Goal: Transaction & Acquisition: Purchase product/service

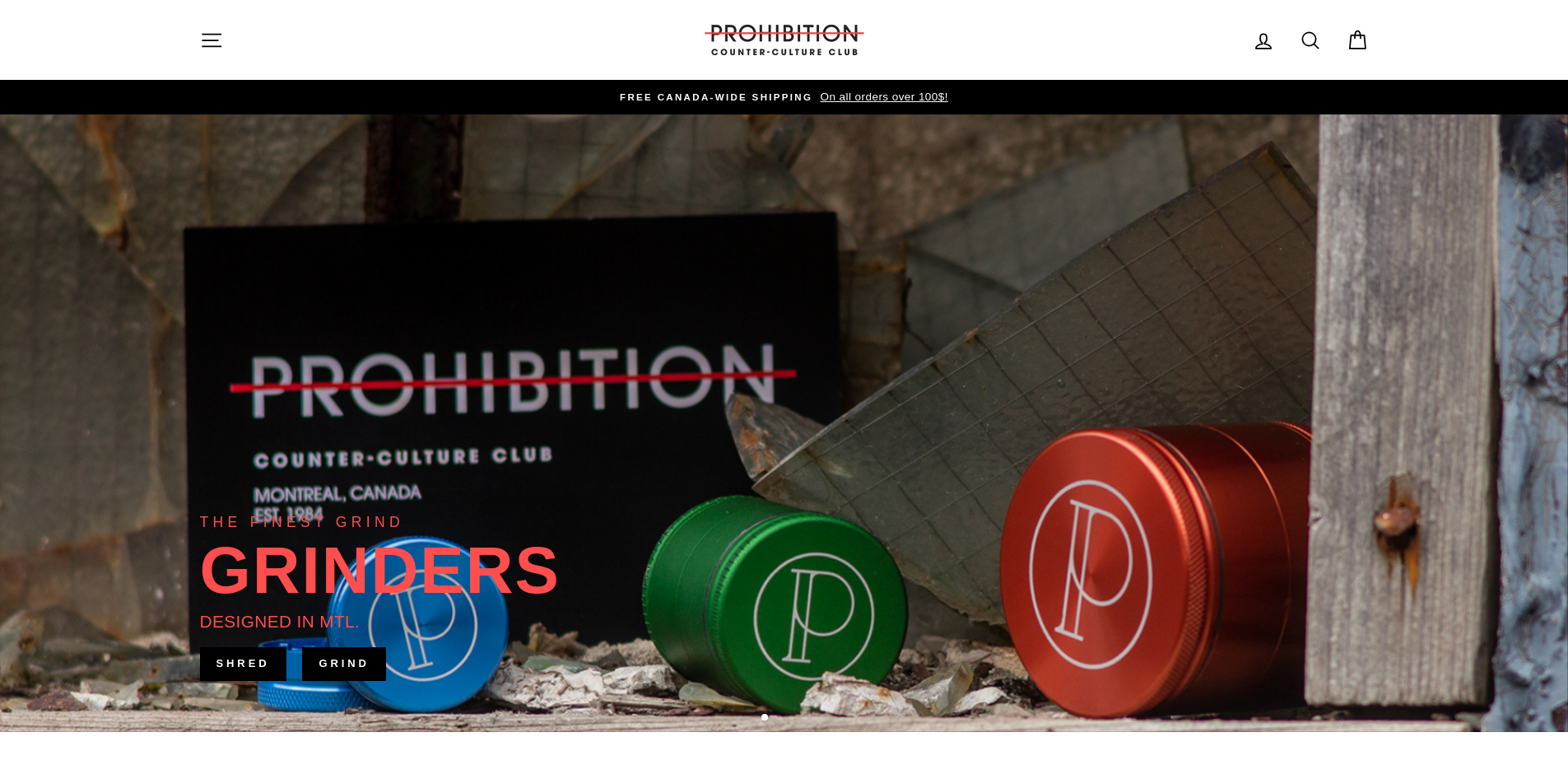
click at [219, 37] on icon "button" at bounding box center [211, 40] width 23 height 23
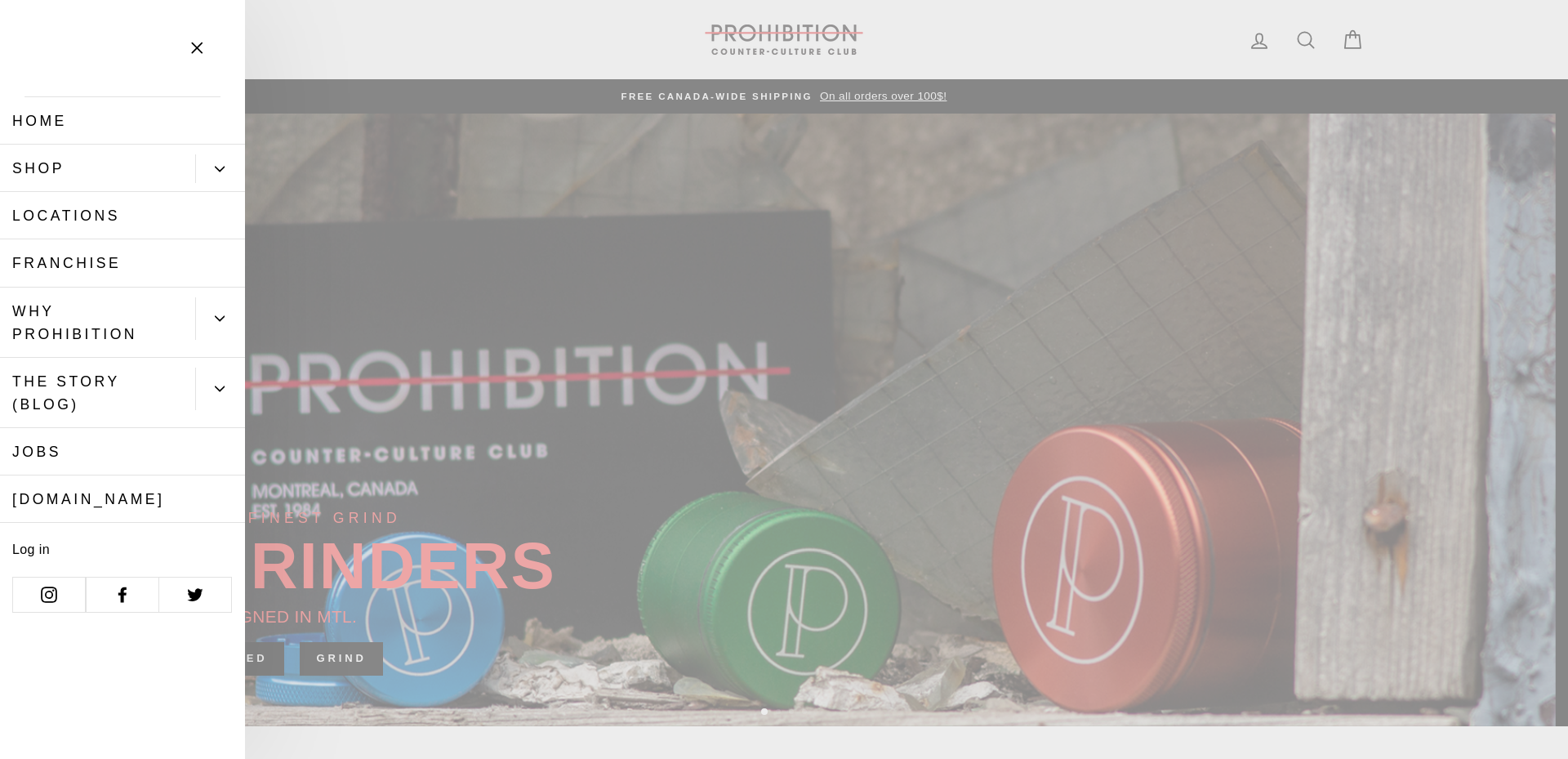
click at [215, 174] on icon "Primary" at bounding box center [219, 169] width 10 height 10
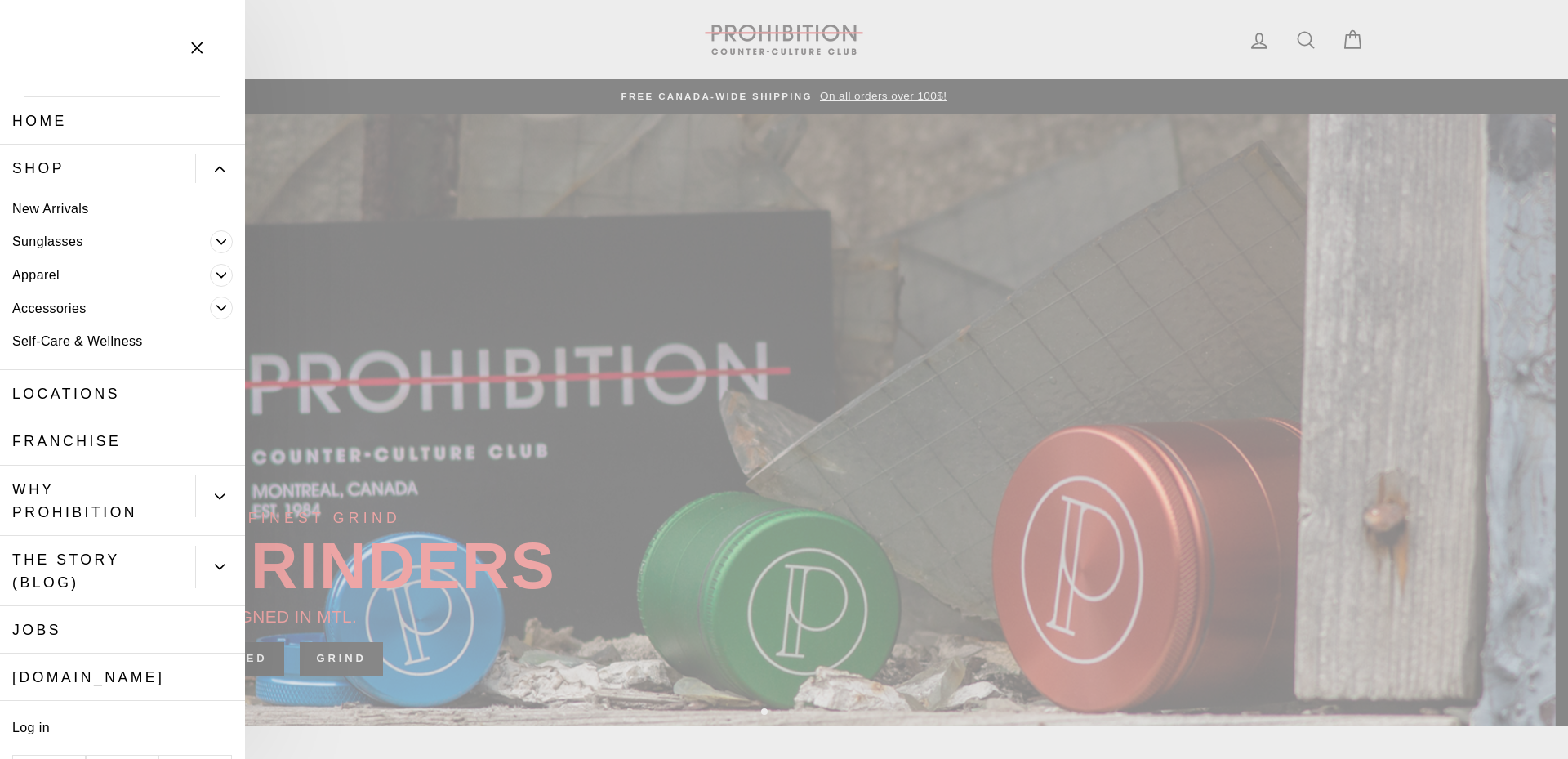
click at [216, 310] on icon "Primary" at bounding box center [221, 308] width 10 height 10
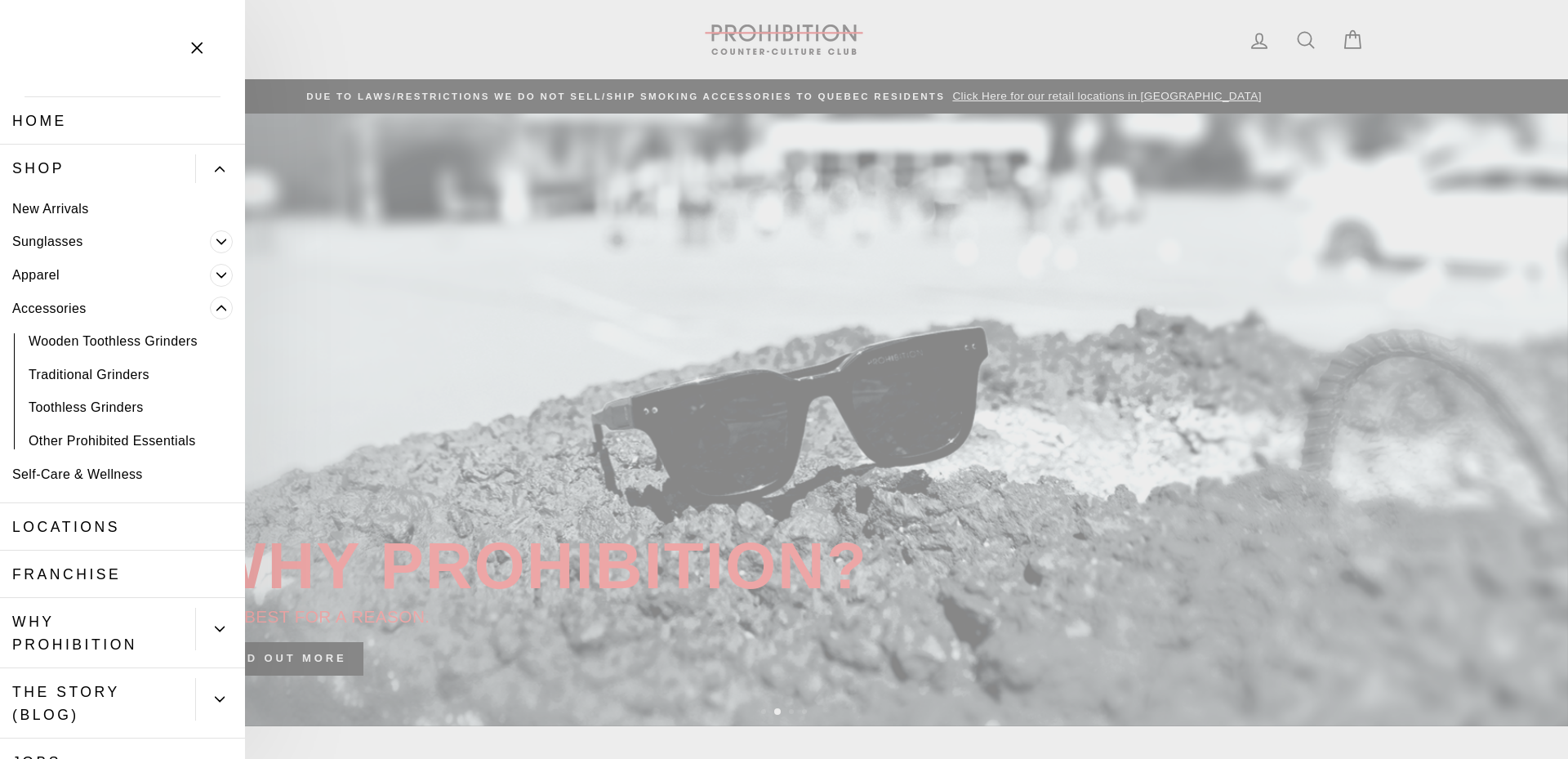
click at [47, 302] on link "Accessories" at bounding box center [105, 308] width 210 height 33
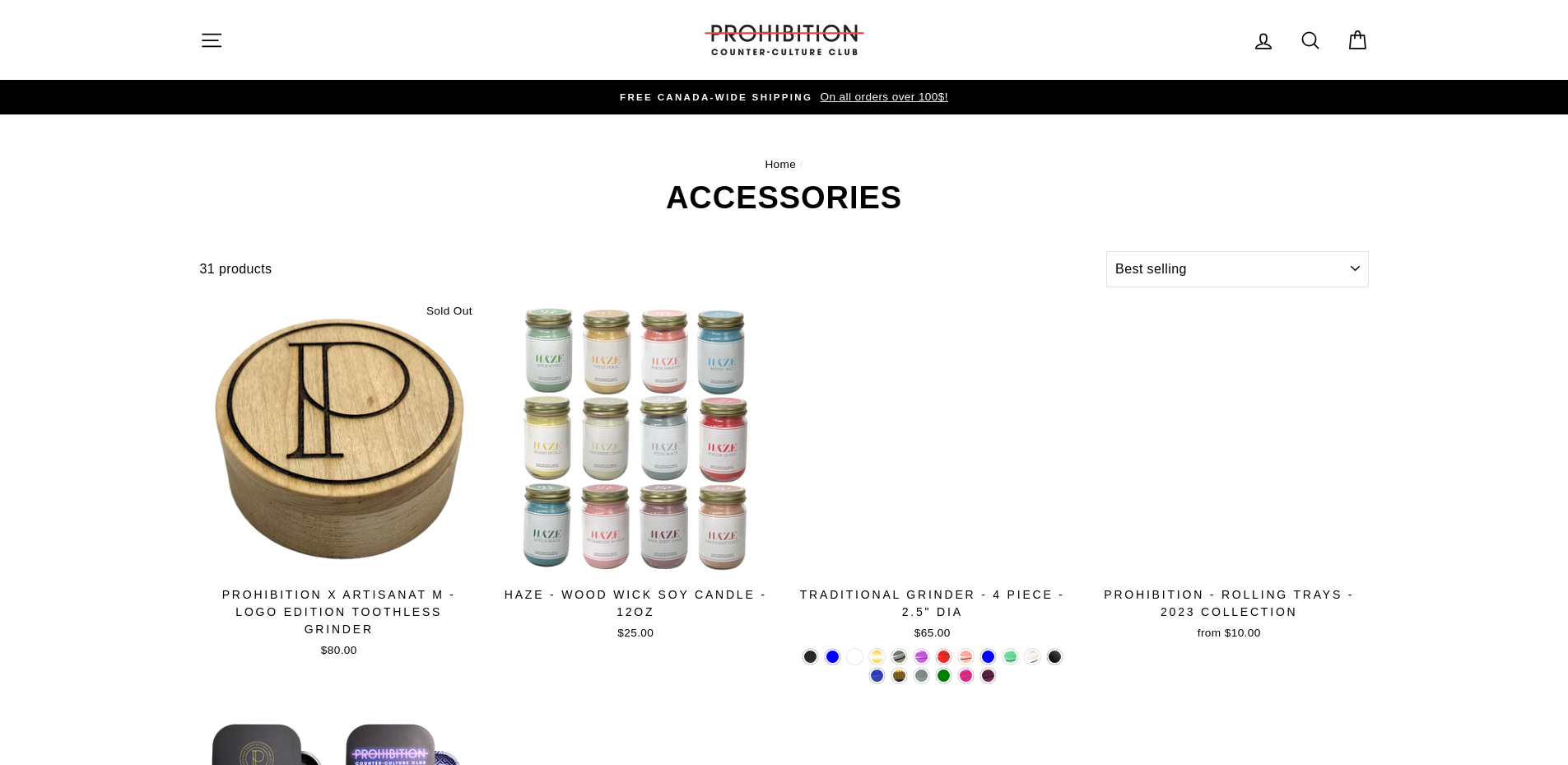
select select "best-selling"
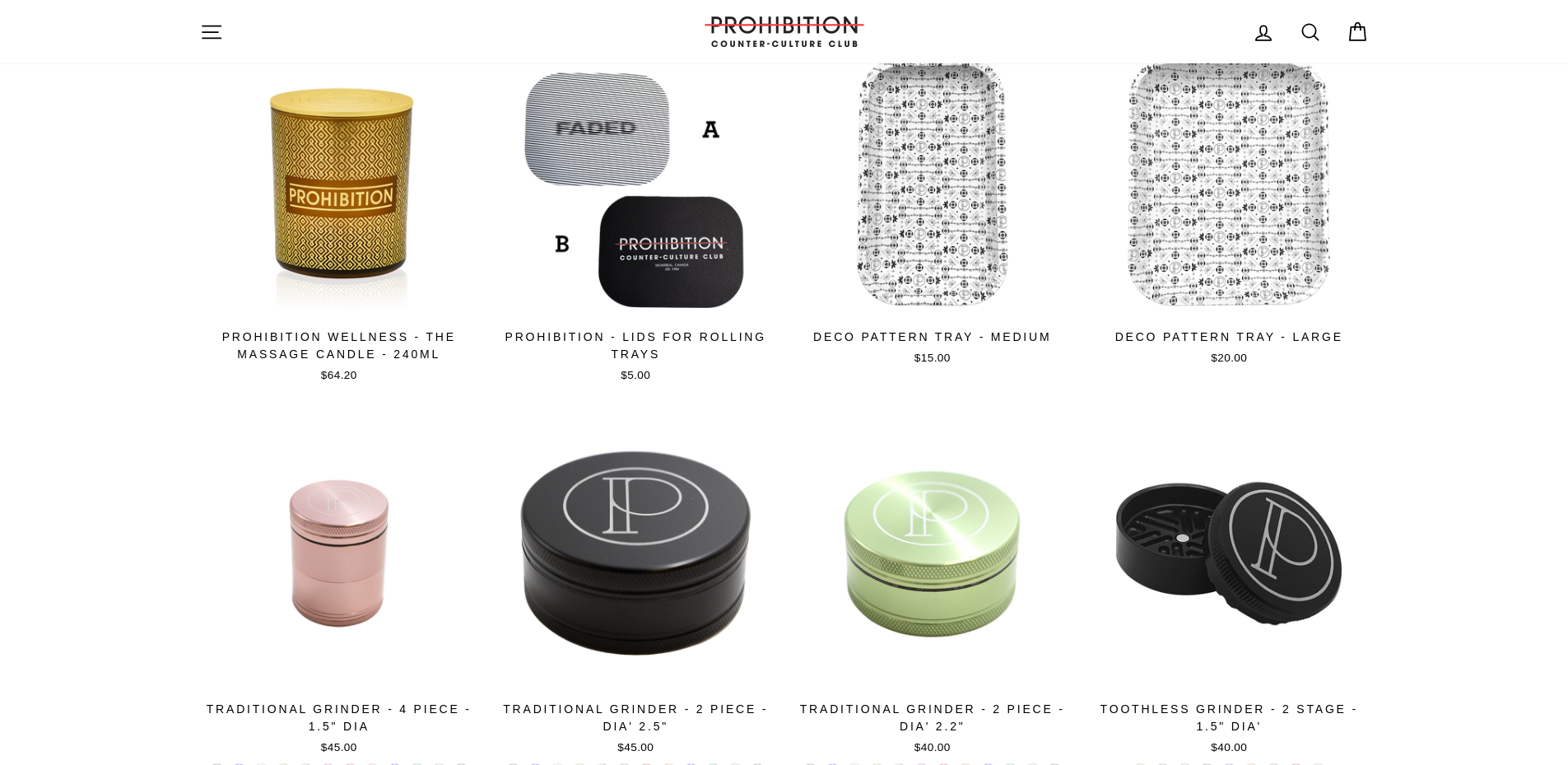
scroll to position [2470, 0]
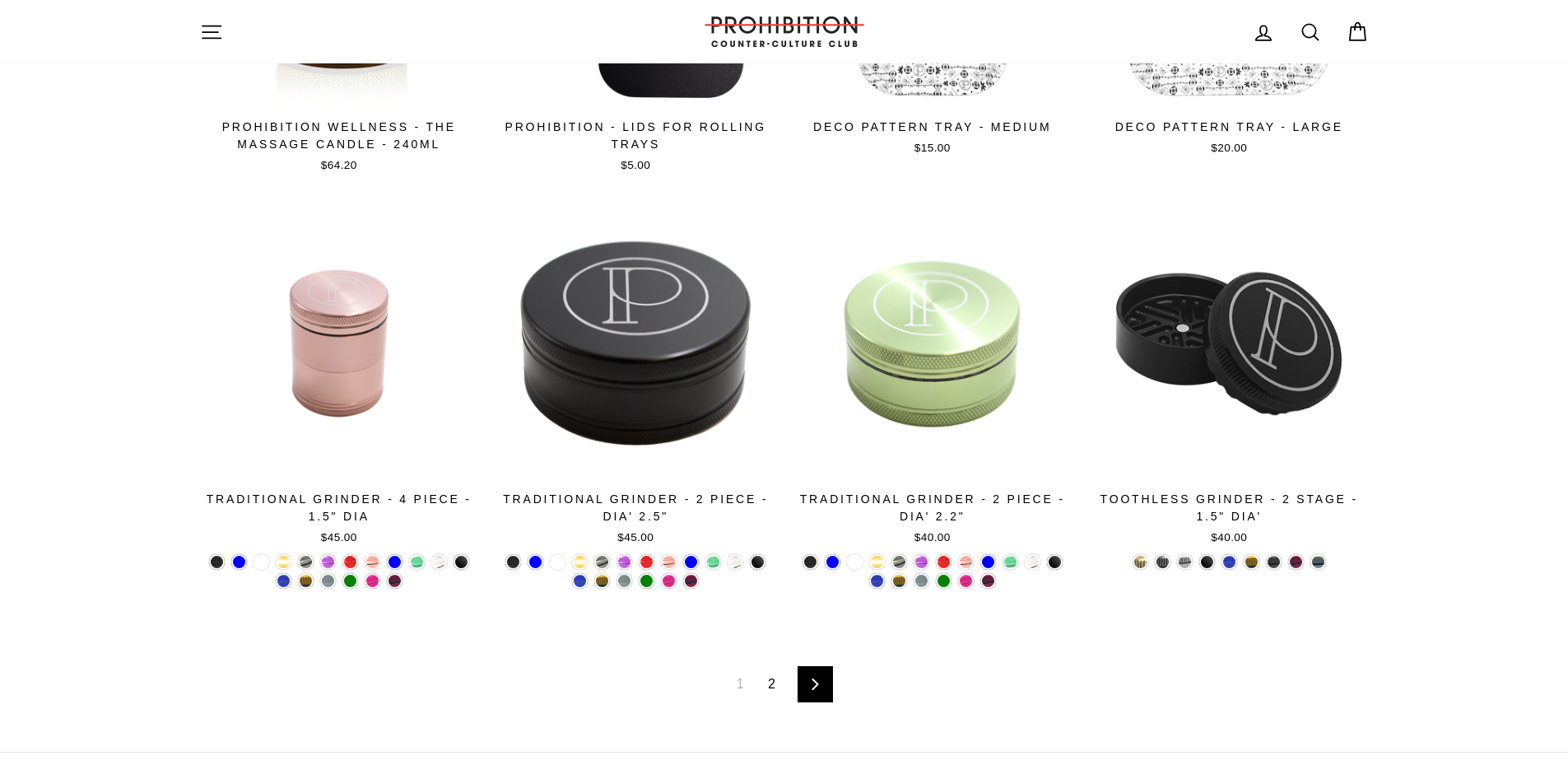
click at [808, 679] on link "Next" at bounding box center [815, 684] width 36 height 36
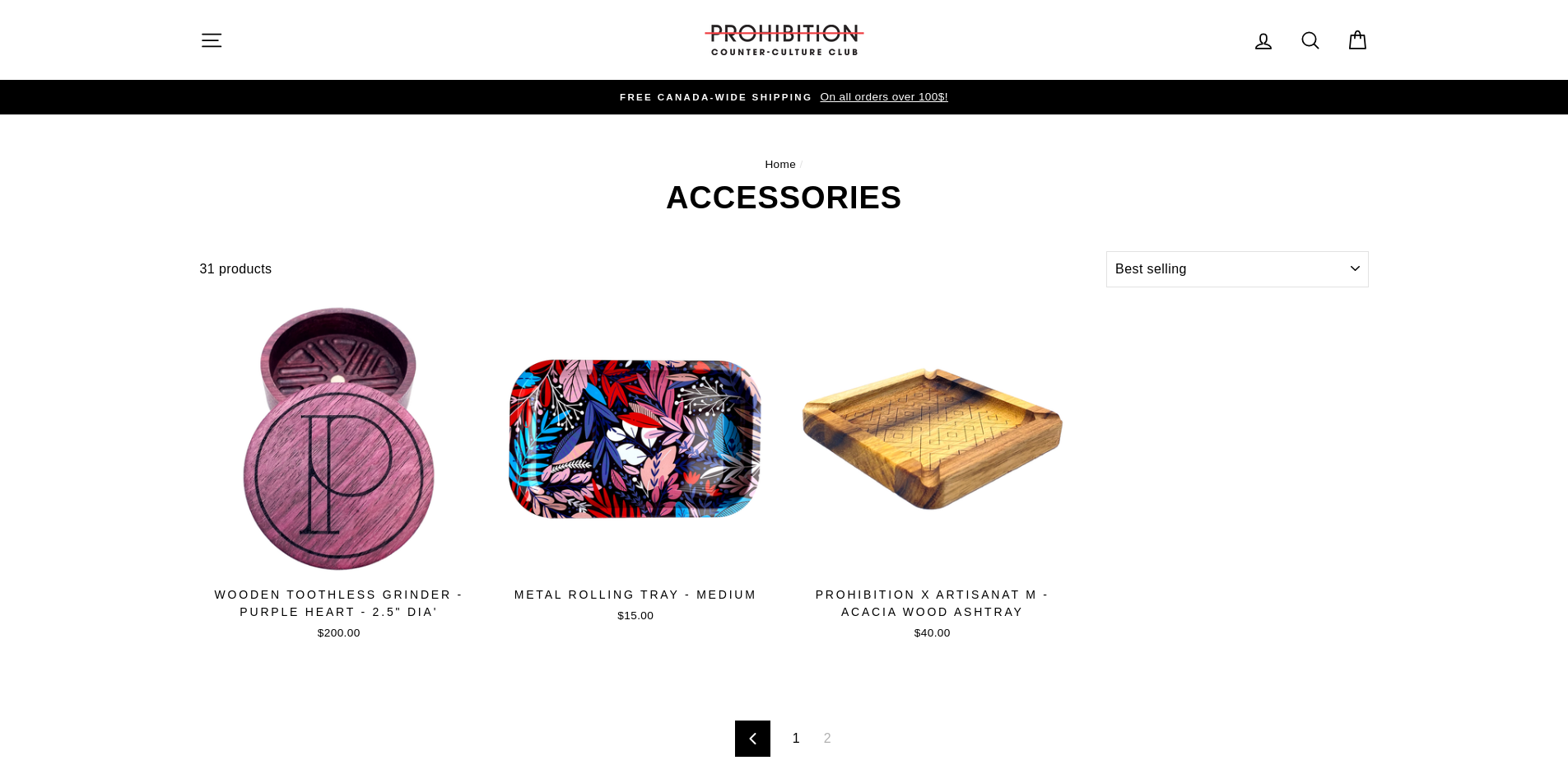
select select "best-selling"
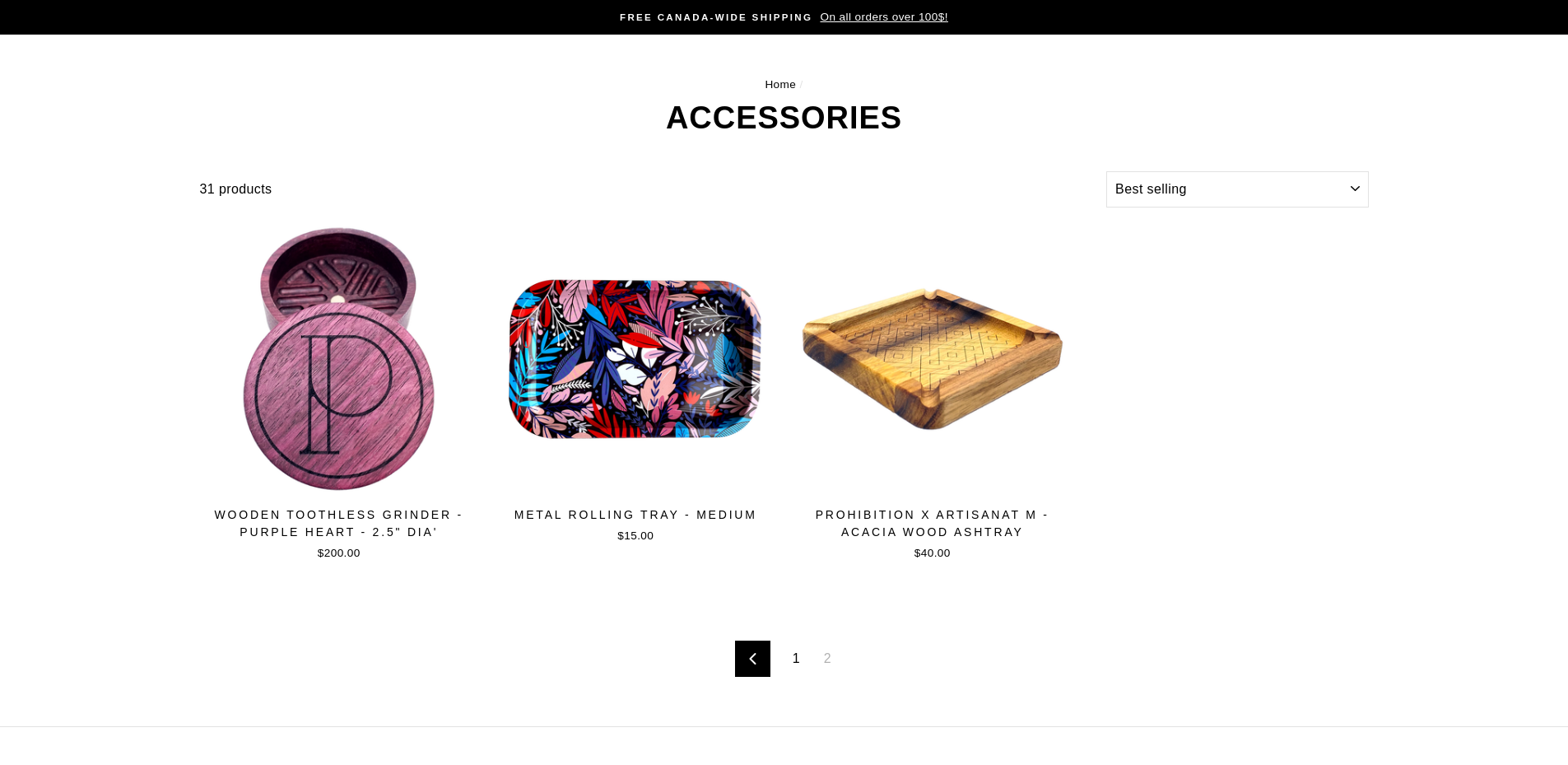
scroll to position [82, 0]
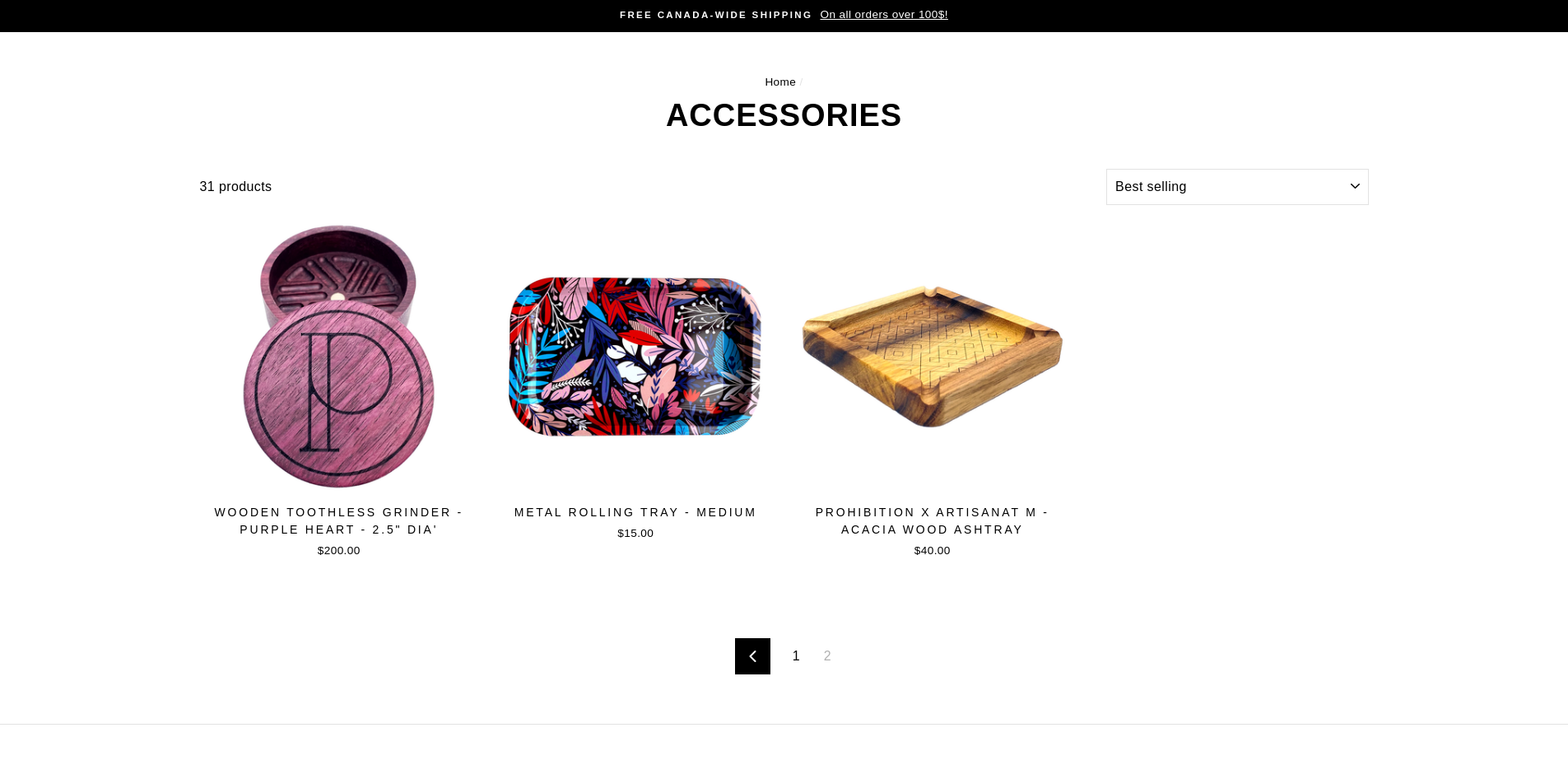
click at [759, 658] on link "Previous" at bounding box center [753, 656] width 36 height 36
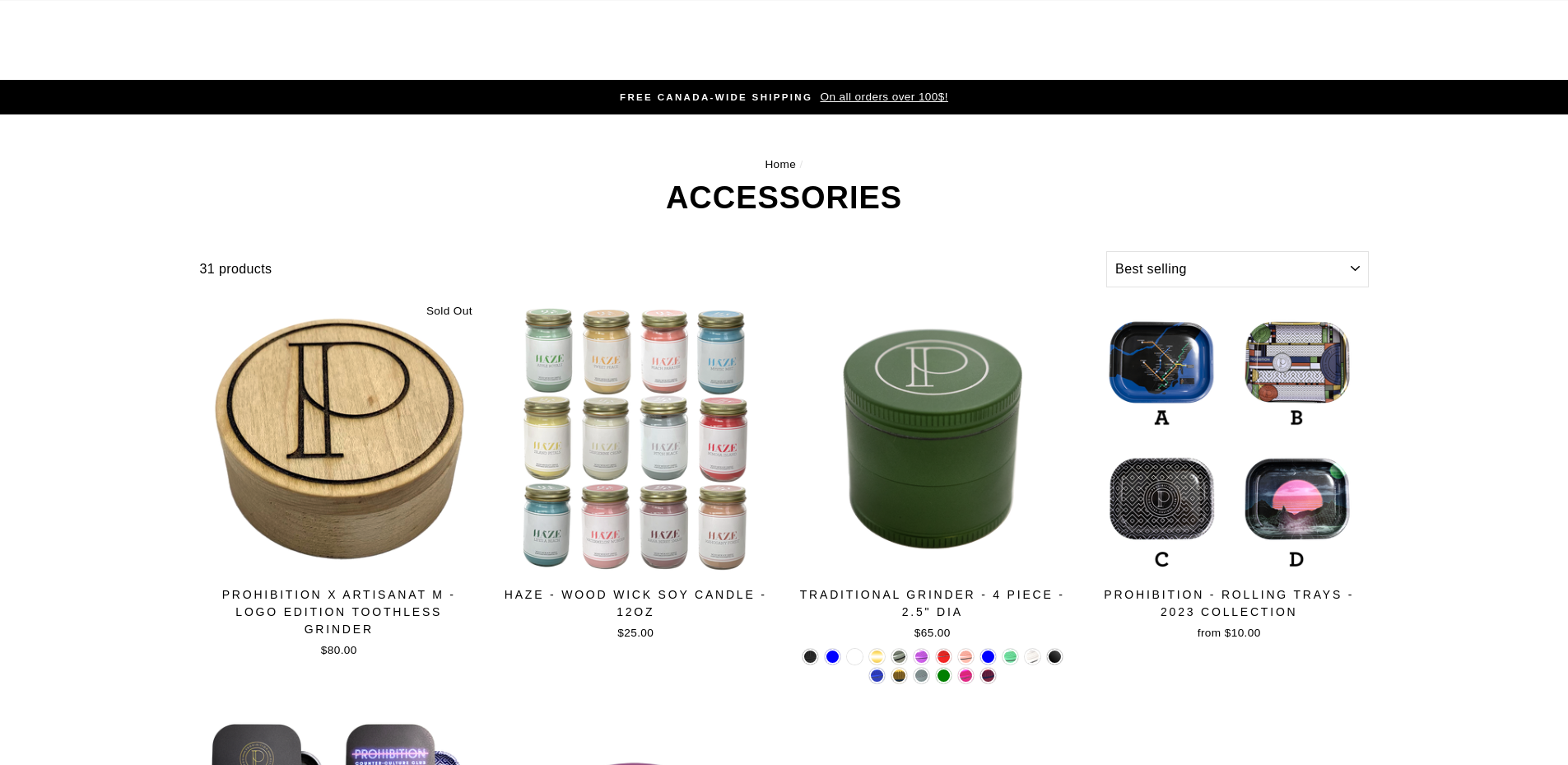
select select "best-selling"
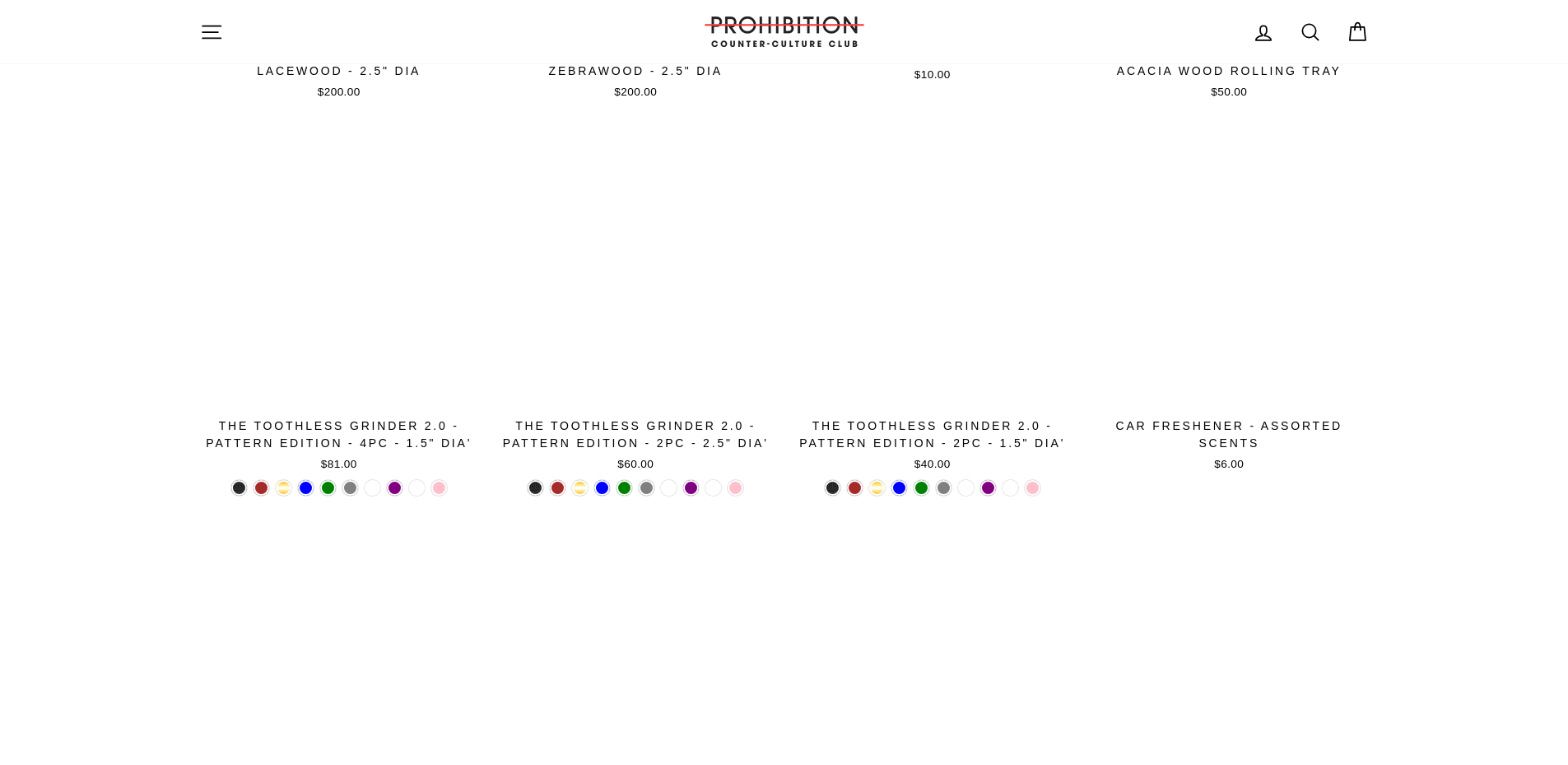
scroll to position [1795, 0]
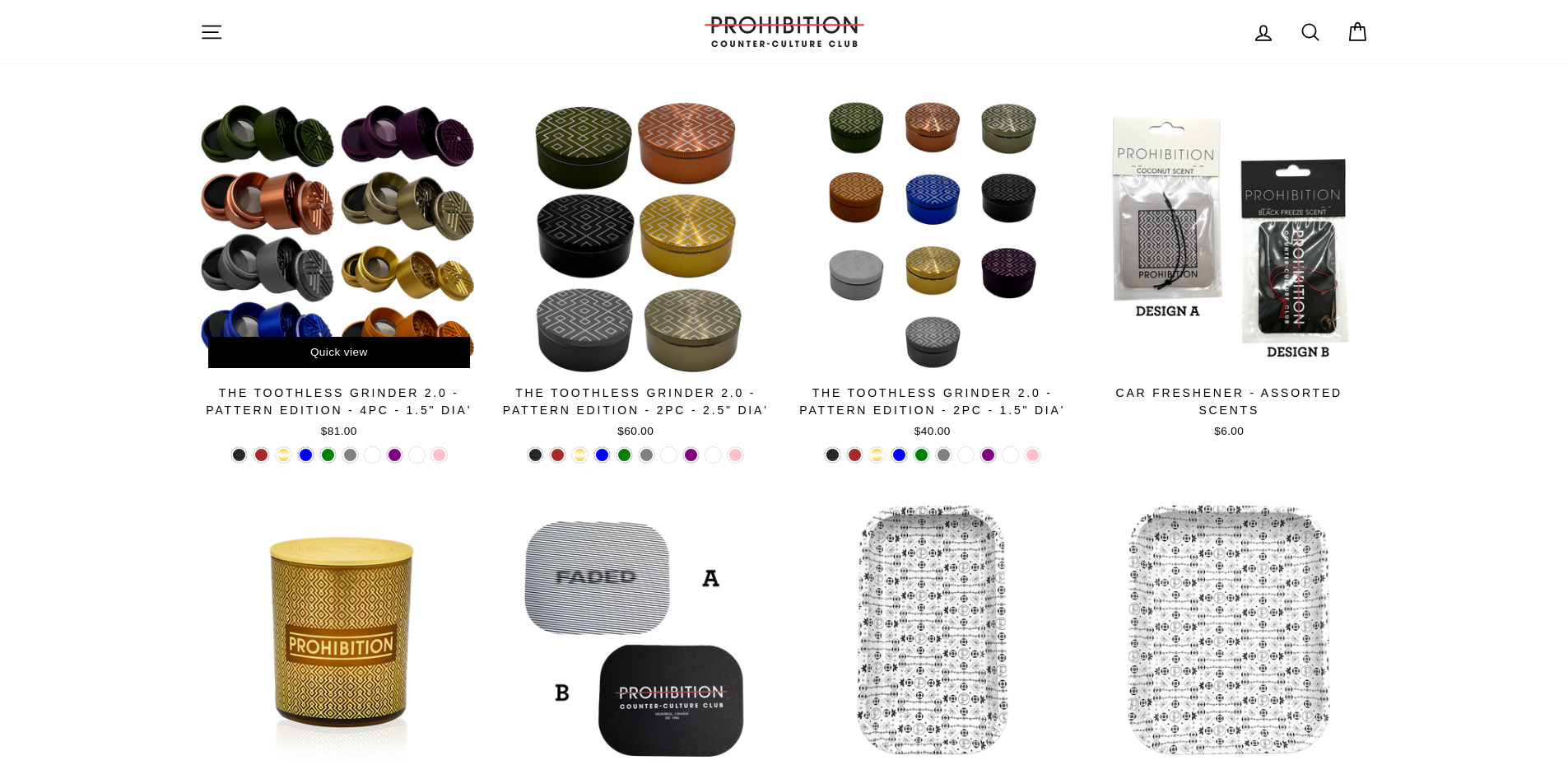
click at [312, 281] on div at bounding box center [339, 237] width 281 height 281
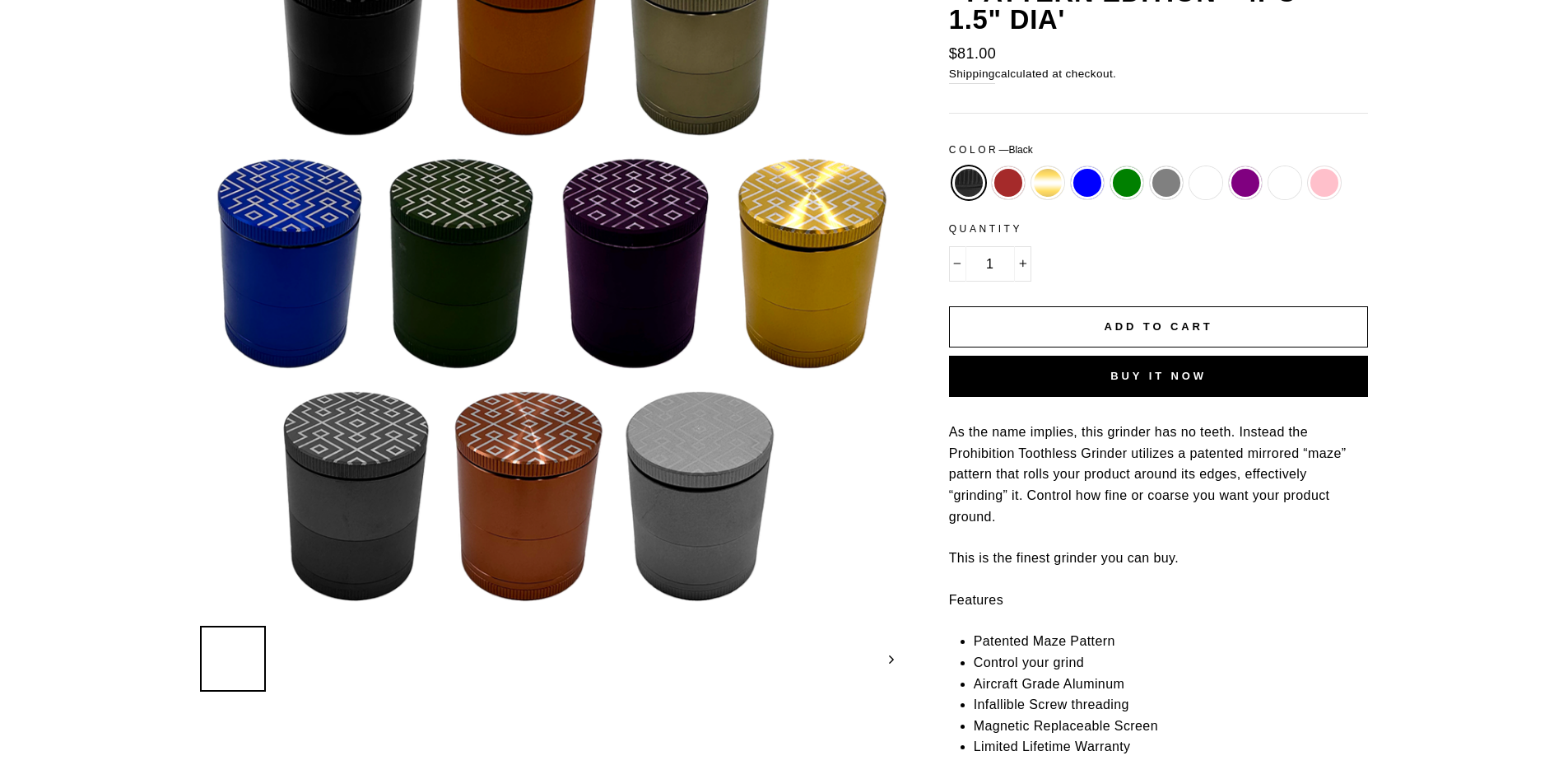
scroll to position [247, 0]
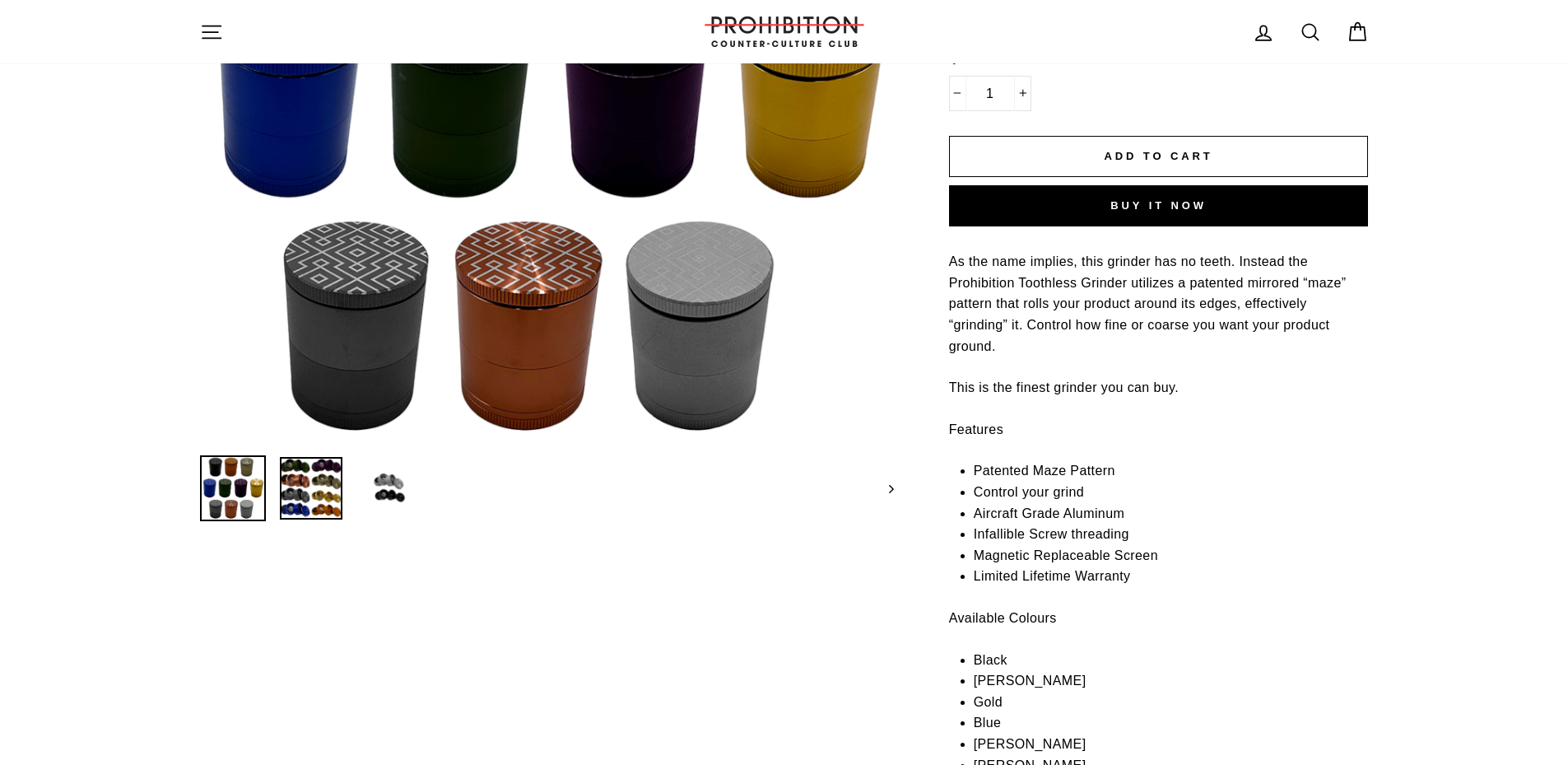
click at [301, 498] on img at bounding box center [310, 487] width 63 height 63
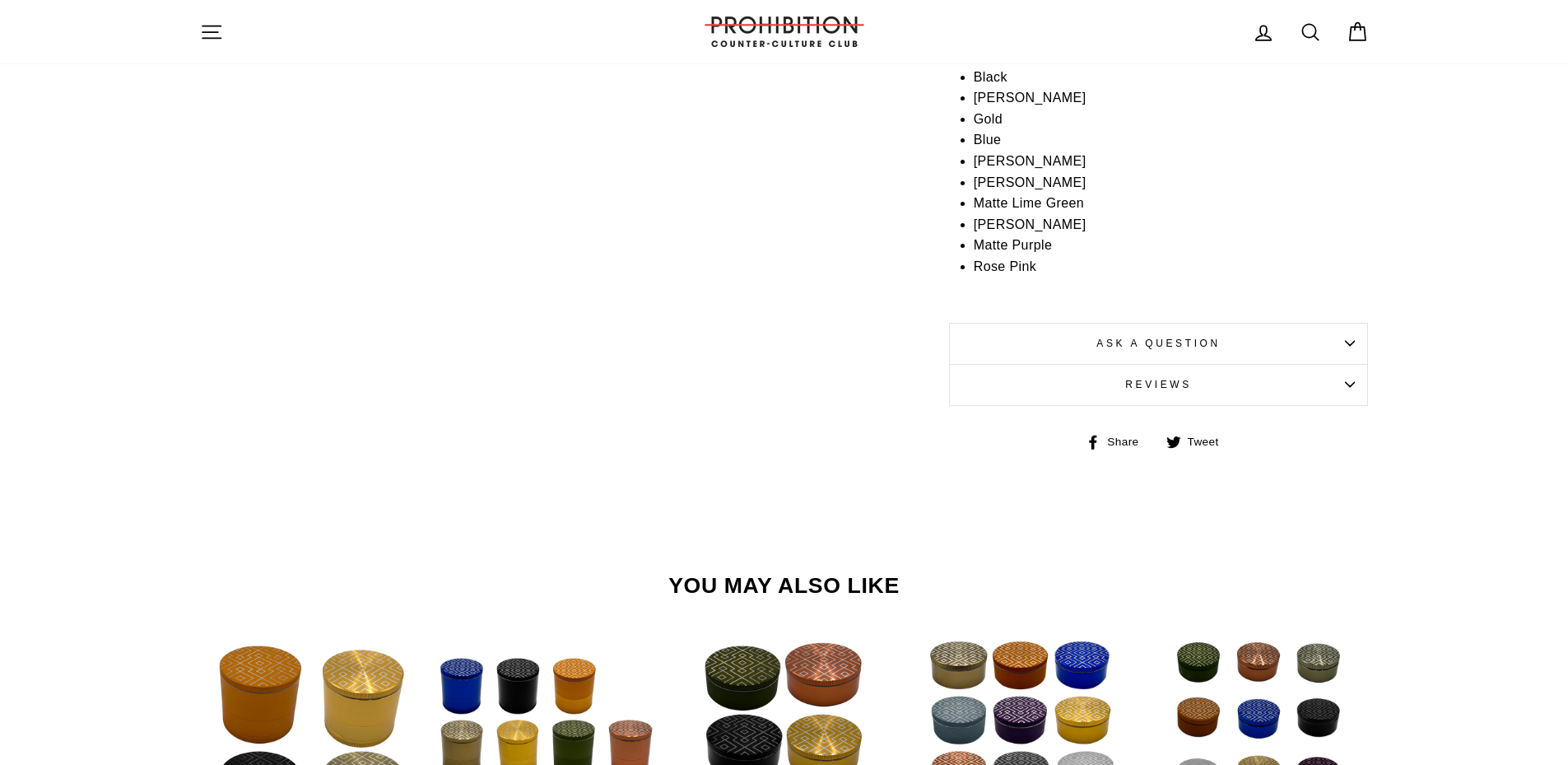
scroll to position [1070, 0]
